Goal: Check status: Check status

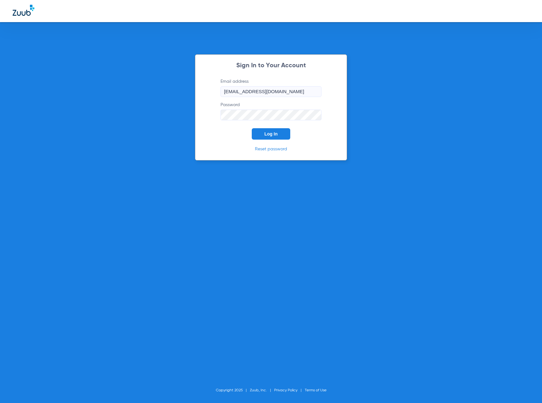
click at [273, 130] on button "Log In" at bounding box center [271, 133] width 38 height 11
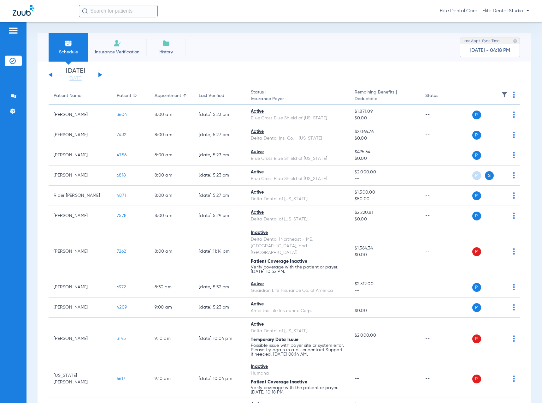
click at [98, 74] on button at bounding box center [100, 74] width 4 height 5
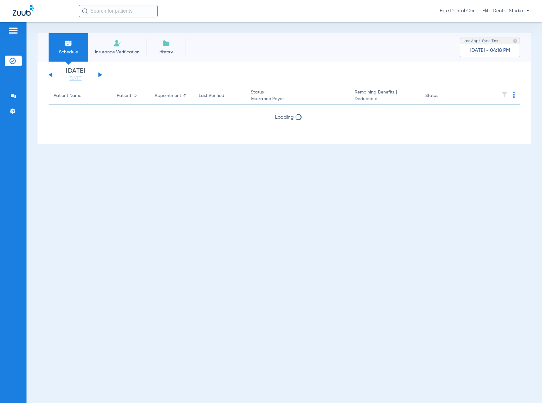
click at [98, 74] on button at bounding box center [100, 74] width 4 height 5
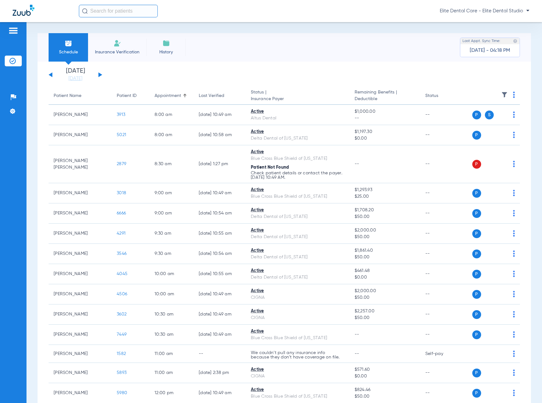
click at [100, 74] on button at bounding box center [100, 74] width 4 height 5
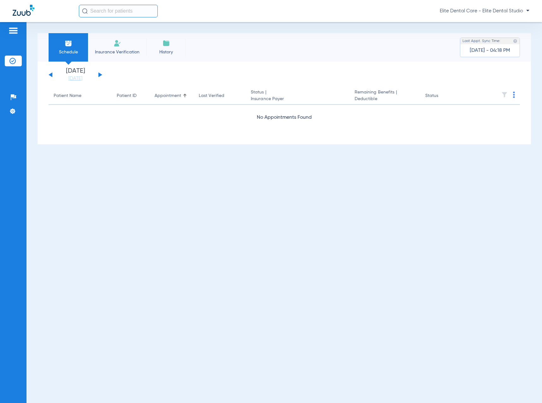
click at [100, 74] on button at bounding box center [100, 74] width 4 height 5
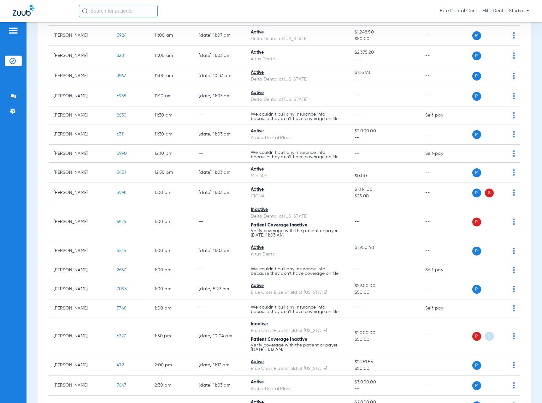
scroll to position [505, 0]
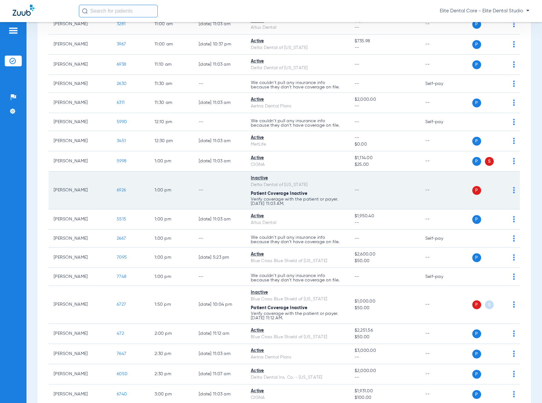
click at [229, 189] on td "--" at bounding box center [220, 190] width 52 height 38
click at [52, 190] on td "[PERSON_NAME]" at bounding box center [80, 190] width 63 height 38
drag, startPoint x: 56, startPoint y: 190, endPoint x: 91, endPoint y: 192, distance: 35.1
click at [91, 192] on td "[PERSON_NAME]" at bounding box center [80, 190] width 63 height 38
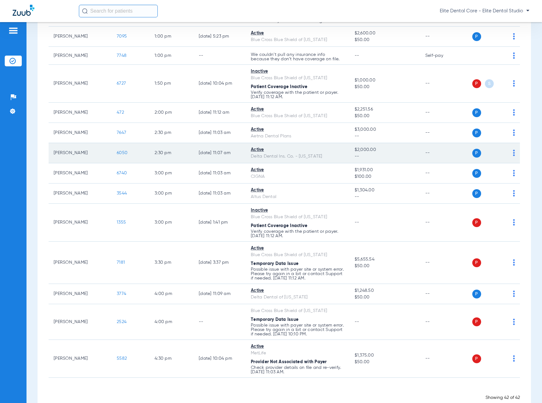
scroll to position [741, 0]
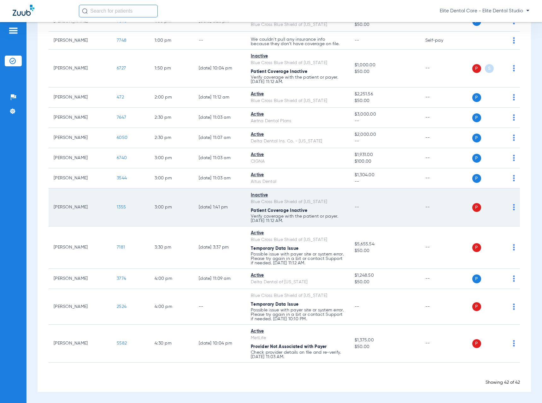
click at [220, 211] on td "[DATE] 1:41 PM" at bounding box center [220, 207] width 52 height 38
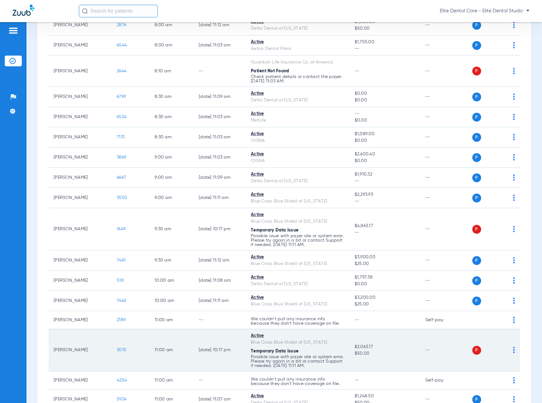
scroll to position [0, 0]
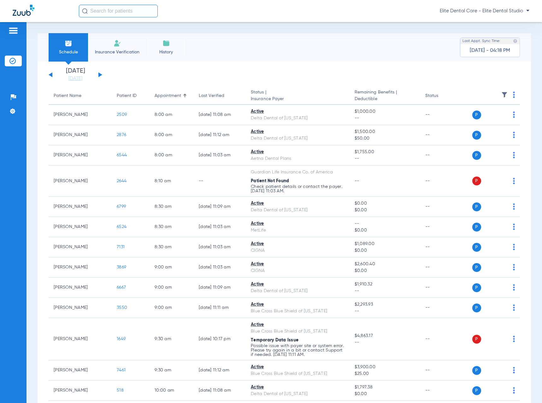
click at [101, 74] on button at bounding box center [100, 74] width 4 height 5
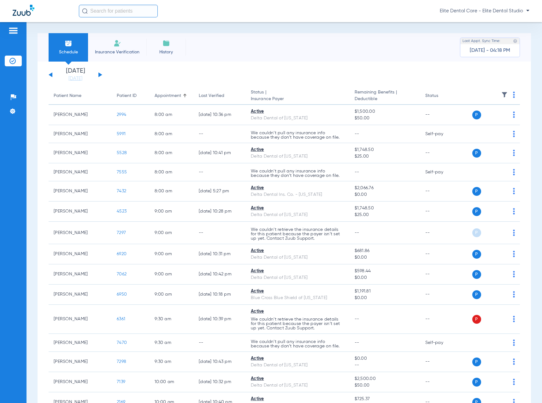
click at [49, 75] on div "[DATE] [DATE] [DATE] [DATE] [DATE] [DATE] [DATE] [DATE] [DATE] [DATE] [DATE] [D…" at bounding box center [76, 75] width 54 height 14
click at [52, 75] on button at bounding box center [51, 74] width 4 height 5
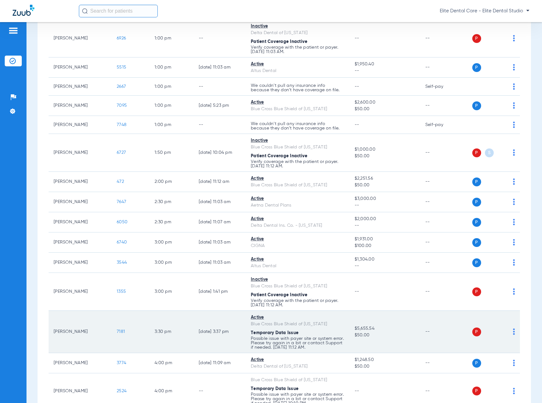
scroll to position [741, 0]
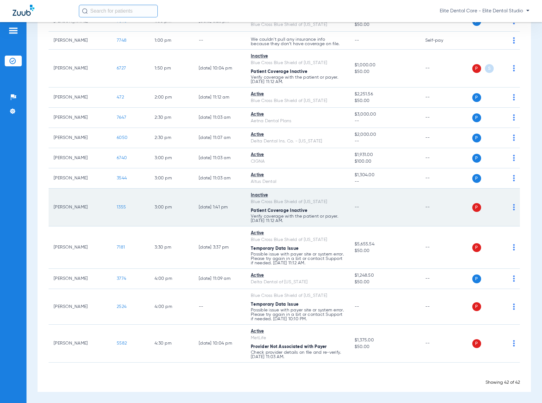
drag, startPoint x: 56, startPoint y: 207, endPoint x: 92, endPoint y: 204, distance: 36.1
click at [92, 204] on td "[PERSON_NAME]" at bounding box center [80, 207] width 63 height 38
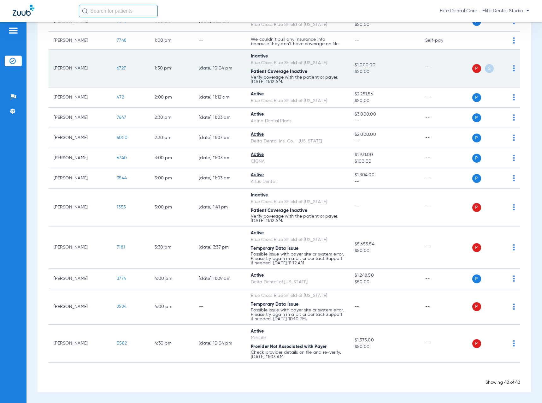
drag, startPoint x: 55, startPoint y: 67, endPoint x: 87, endPoint y: 68, distance: 32.5
click at [87, 68] on td "[PERSON_NAME]" at bounding box center [80, 69] width 63 height 38
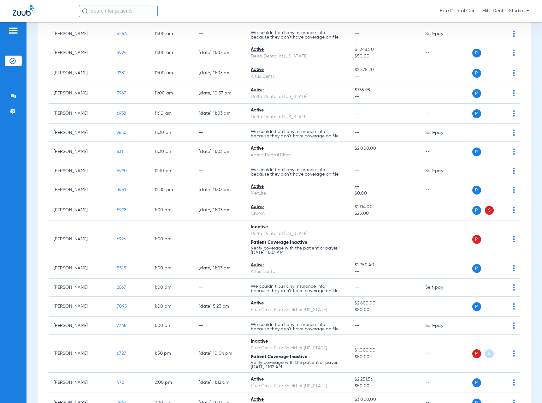
scroll to position [568, 0]
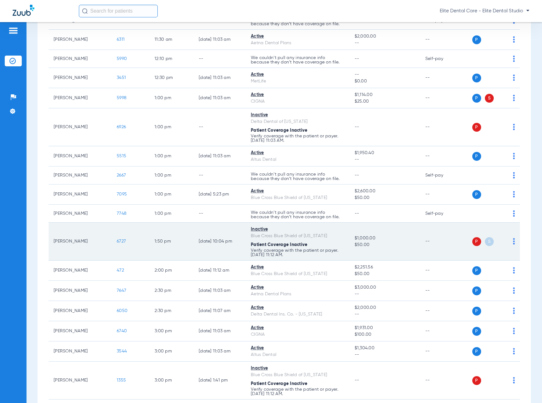
click at [143, 236] on td "6727" at bounding box center [131, 241] width 38 height 38
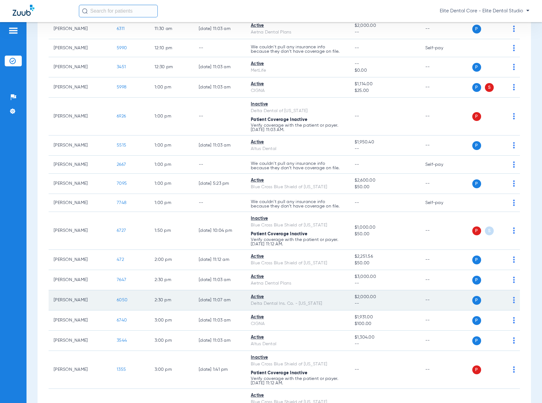
scroll to position [600, 0]
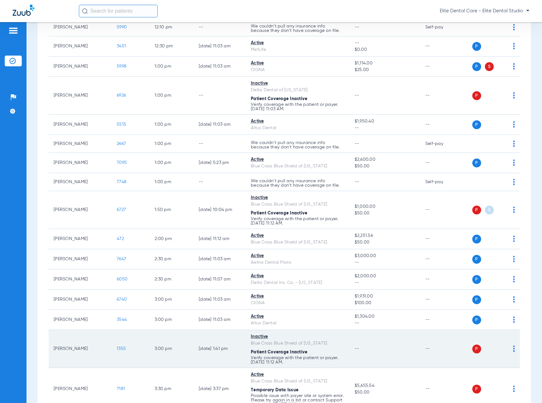
drag, startPoint x: 53, startPoint y: 348, endPoint x: 93, endPoint y: 352, distance: 40.3
click at [93, 352] on td "[PERSON_NAME]" at bounding box center [80, 349] width 63 height 38
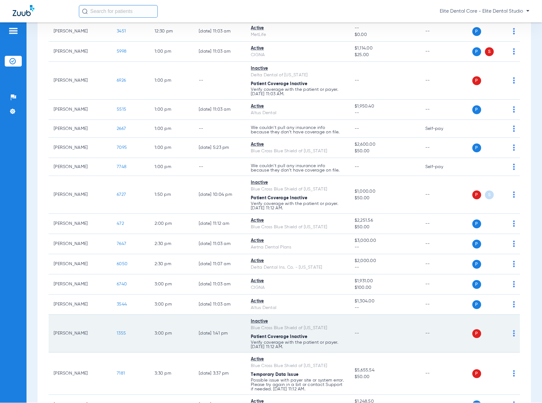
scroll to position [552, 0]
